Goal: Information Seeking & Learning: Learn about a topic

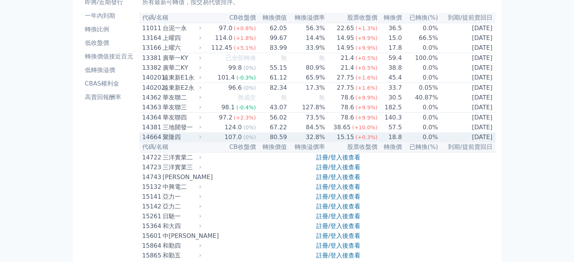
scroll to position [9, 0]
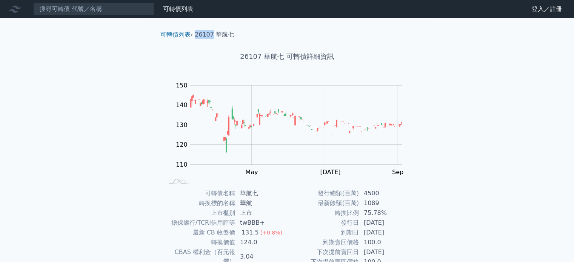
drag, startPoint x: 195, startPoint y: 35, endPoint x: 211, endPoint y: 35, distance: 15.9
click at [211, 35] on li "26107 華航七" at bounding box center [214, 34] width 39 height 9
copy li "26107"
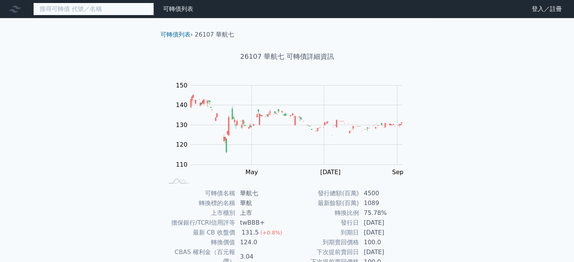
click at [95, 9] on input at bounding box center [93, 9] width 121 height 13
type input "ㄒ"
paste input "26107"
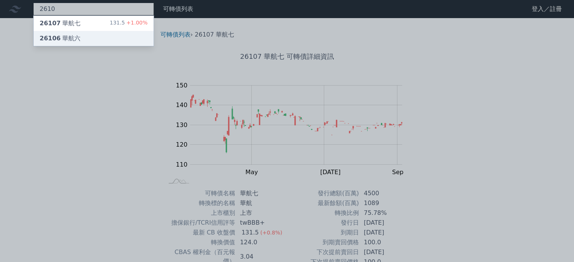
type input "2610"
click at [44, 39] on span "26106" at bounding box center [50, 38] width 21 height 7
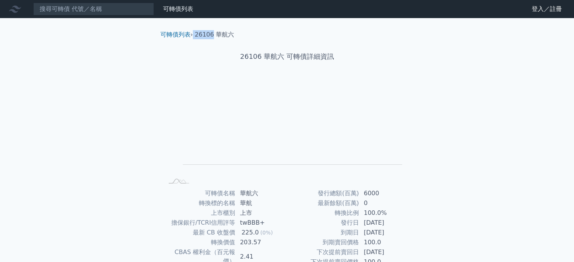
drag, startPoint x: 194, startPoint y: 33, endPoint x: 213, endPoint y: 33, distance: 18.9
click at [213, 33] on ol "可轉債列表 › 26106 華航六" at bounding box center [286, 34] width 265 height 9
copy ol "26106"
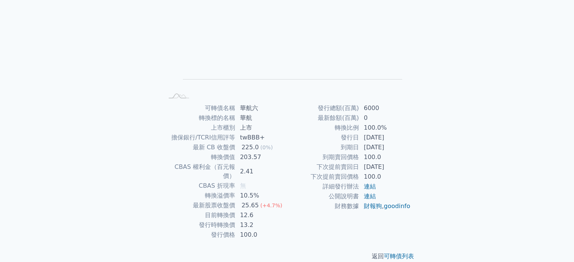
scroll to position [87, 0]
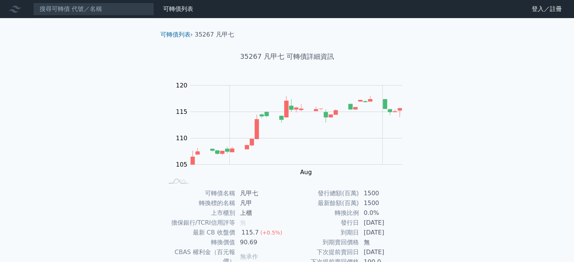
scroll to position [87, 0]
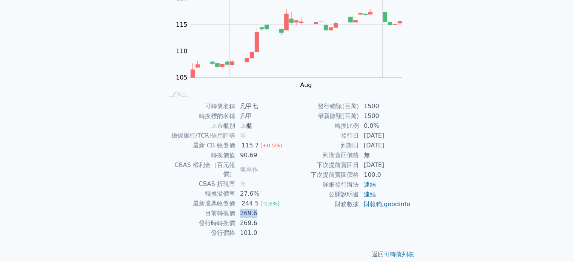
drag, startPoint x: 240, startPoint y: 204, endPoint x: 257, endPoint y: 204, distance: 16.6
click at [257, 209] on td "269.6" at bounding box center [261, 214] width 52 height 10
click at [259, 209] on td "269.6" at bounding box center [261, 214] width 52 height 10
drag, startPoint x: 256, startPoint y: 204, endPoint x: 255, endPoint y: 186, distance: 18.1
click at [239, 209] on td "269.6" at bounding box center [261, 214] width 52 height 10
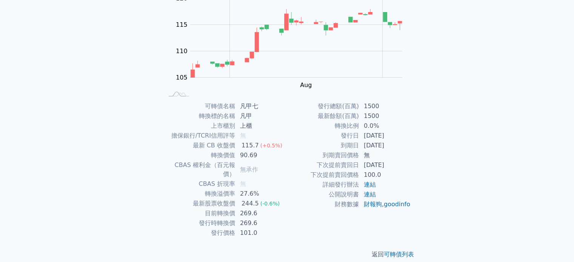
click at [297, 159] on tbody "發行總額(百萬) 1500 最新餘額(百萬) 1500 轉換比例 0.0% 發行日 2025-07-24 到期日 2030-07-24 到期賣回價格 無 下次…" at bounding box center [349, 155] width 124 height 108
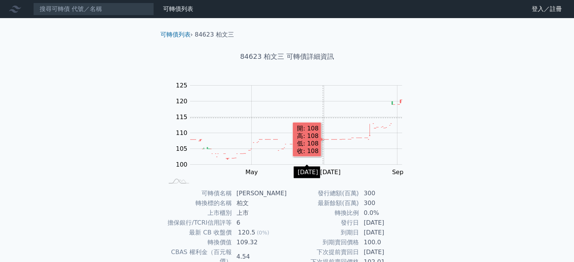
scroll to position [87, 0]
